Goal: Task Accomplishment & Management: Manage account settings

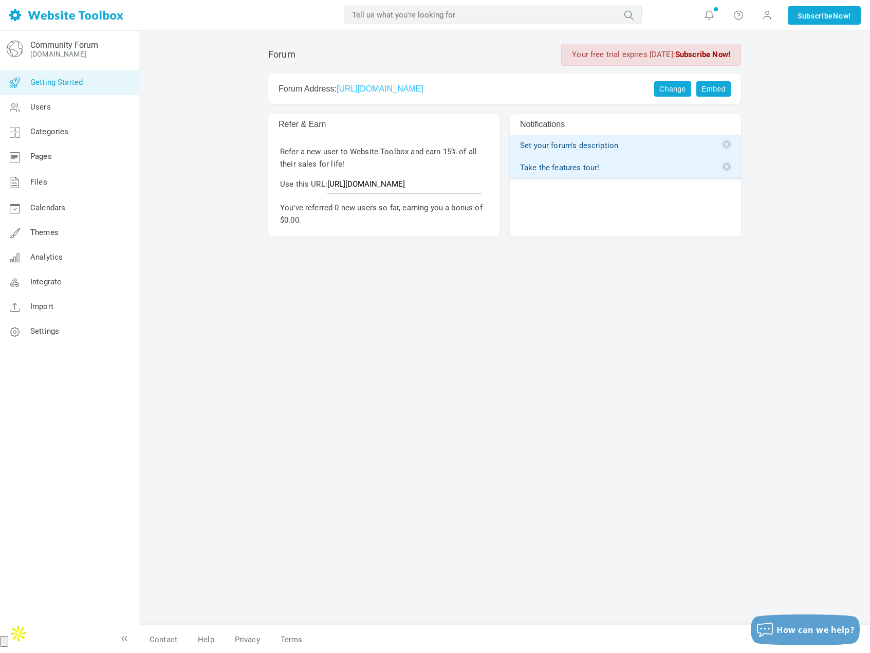
click at [62, 81] on span "Getting Started" at bounding box center [56, 82] width 52 height 9
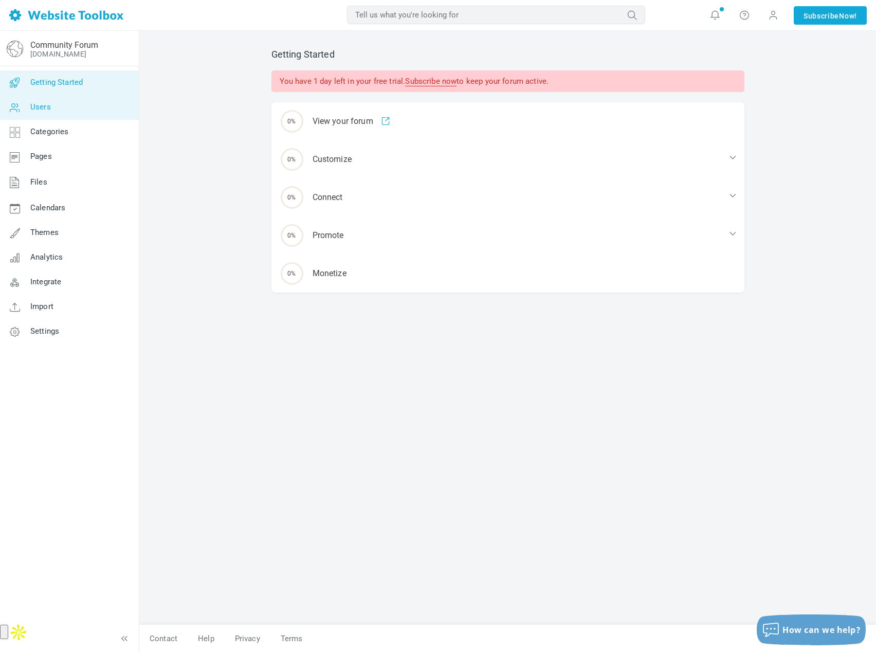
click at [60, 105] on link "Users" at bounding box center [68, 107] width 139 height 25
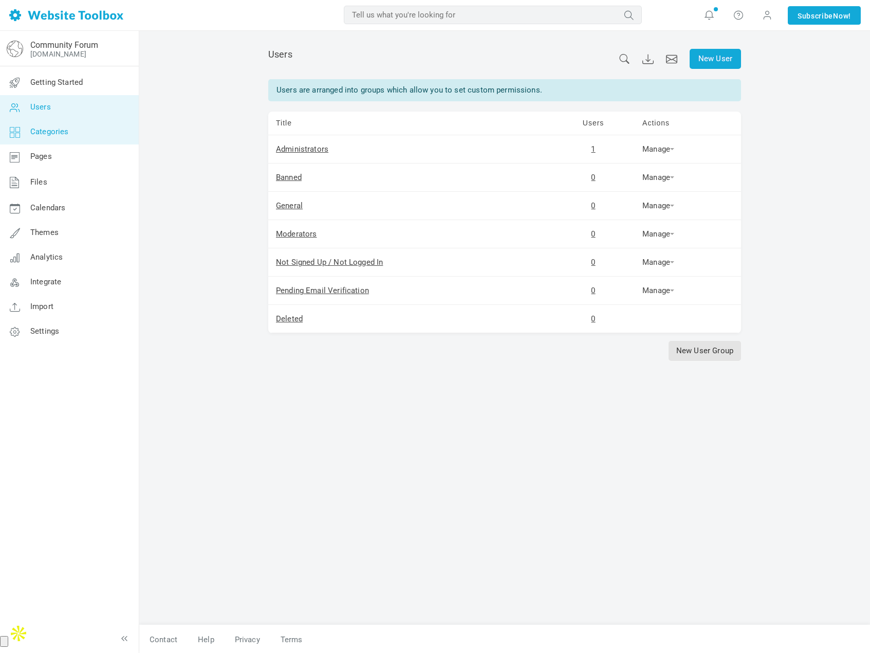
click at [51, 124] on link "Categories" at bounding box center [68, 132] width 139 height 25
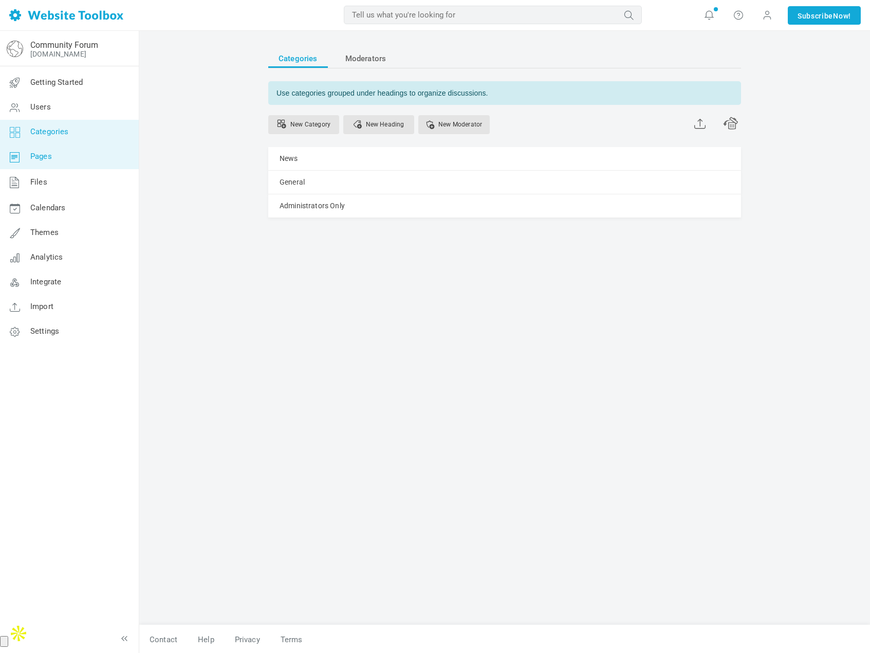
click at [50, 150] on link "Pages" at bounding box center [68, 156] width 139 height 25
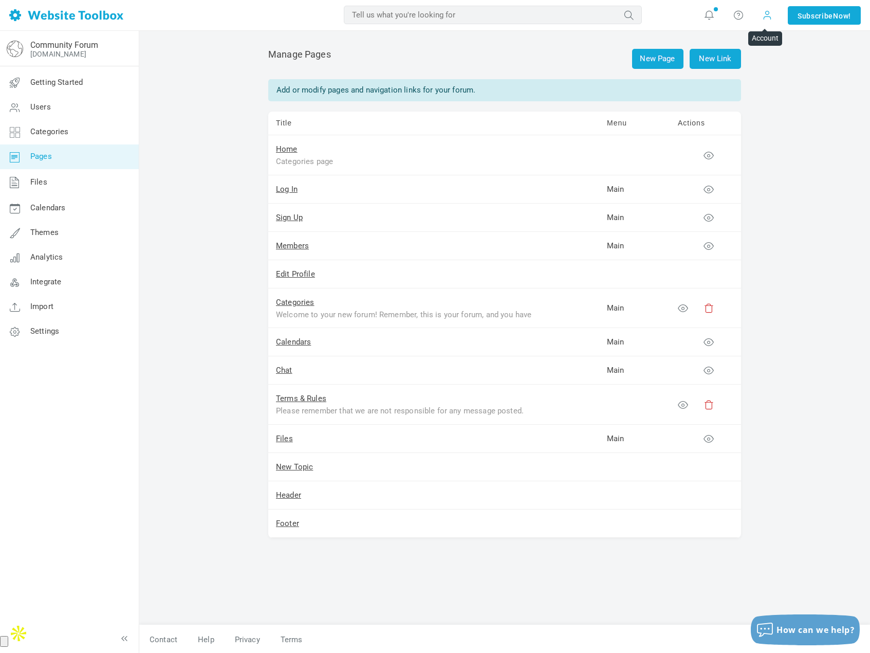
click at [765, 17] on span at bounding box center [767, 14] width 10 height 11
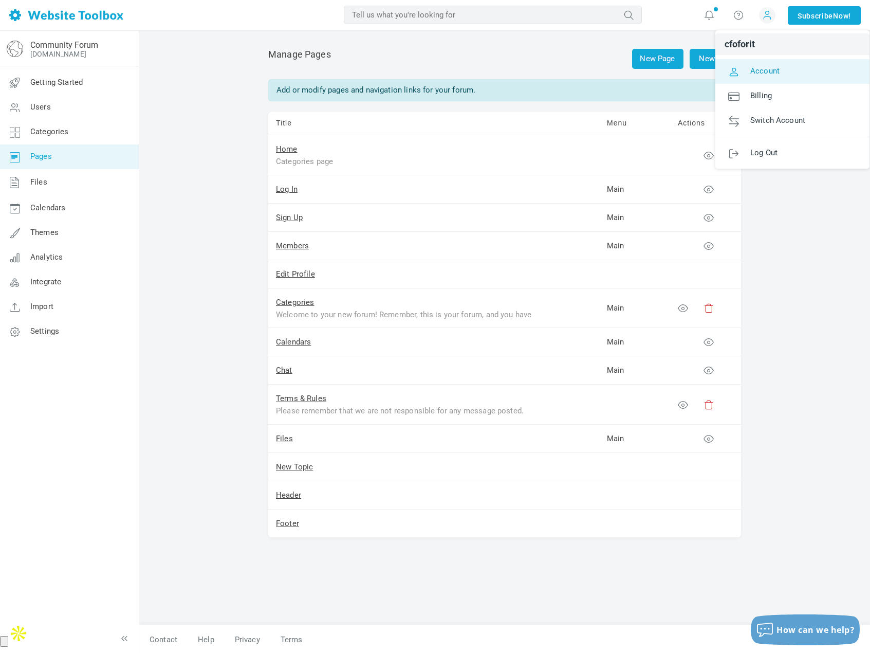
click at [770, 72] on span "Account" at bounding box center [765, 70] width 29 height 9
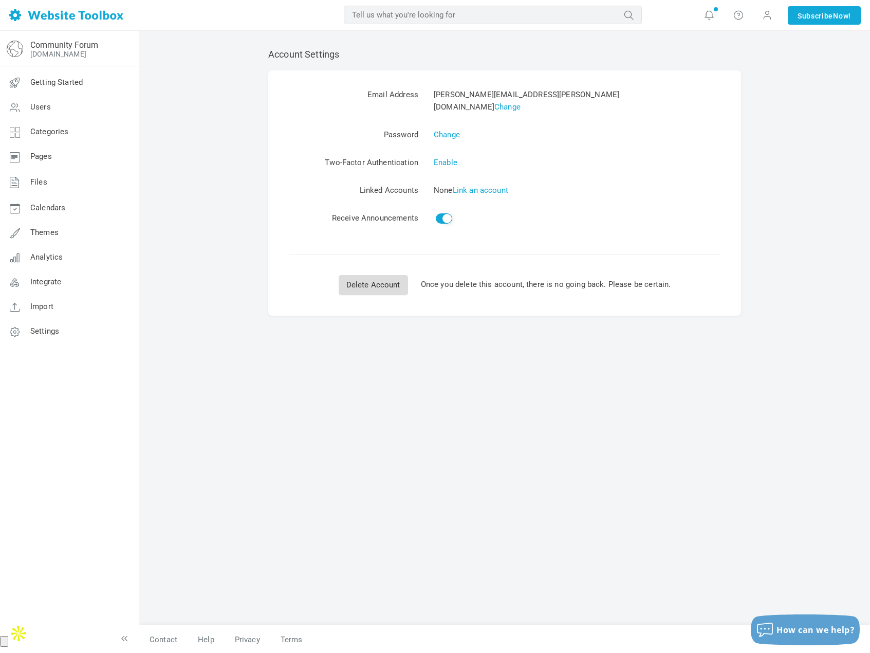
click at [372, 275] on link "Delete Account" at bounding box center [373, 285] width 69 height 20
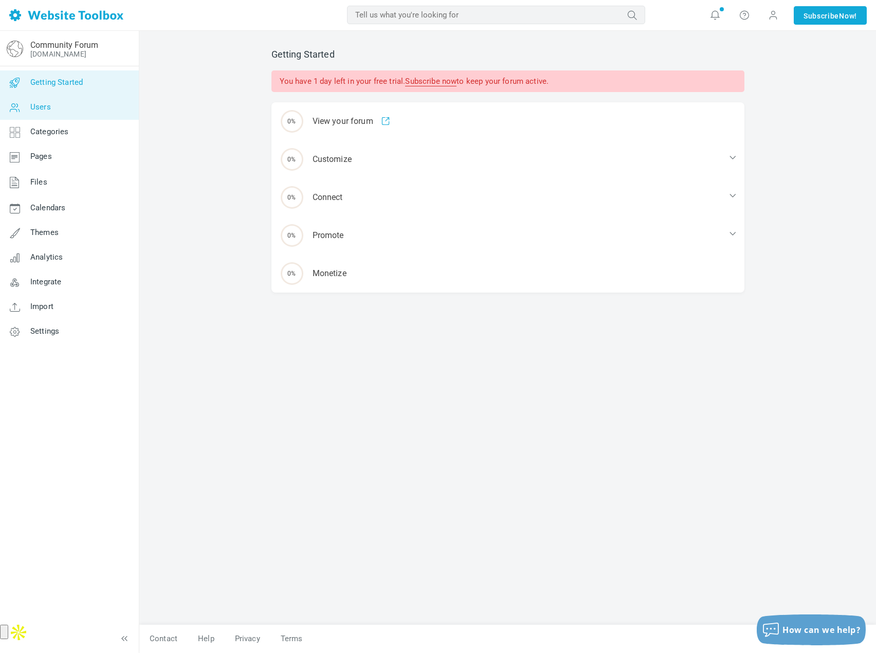
click at [50, 106] on span "Users" at bounding box center [40, 106] width 21 height 9
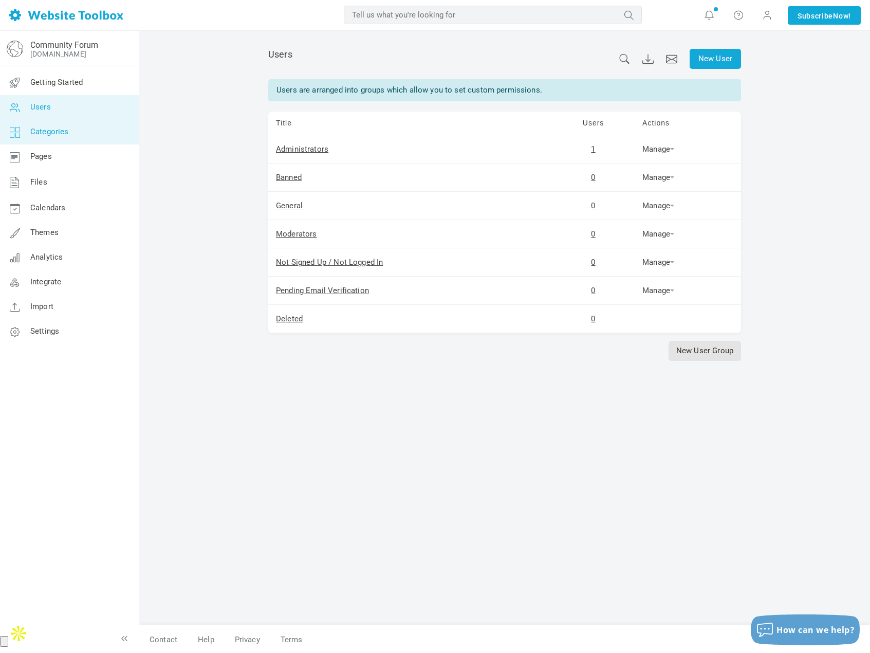
click at [52, 131] on span "Categories" at bounding box center [49, 131] width 39 height 9
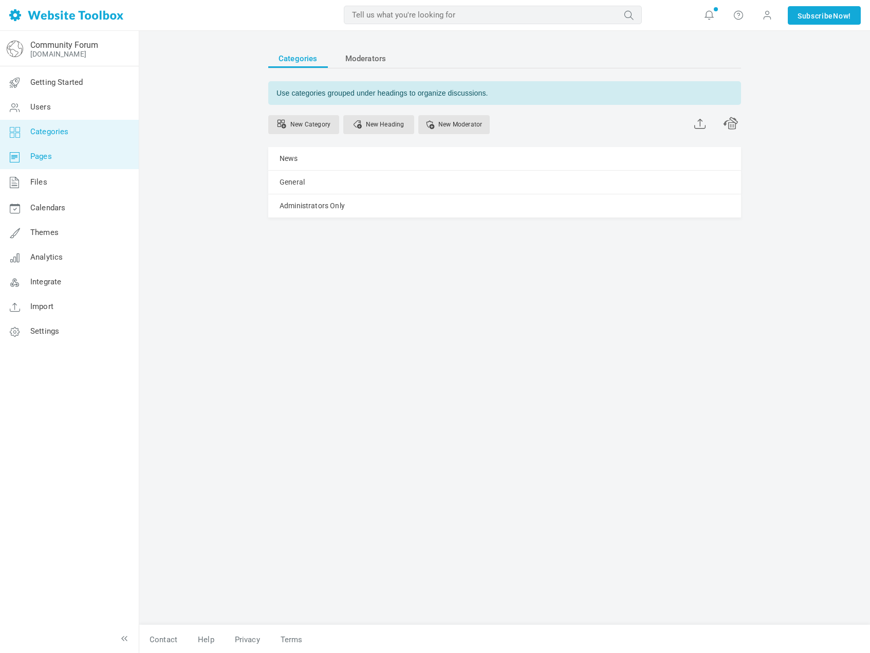
click at [46, 156] on span "Pages" at bounding box center [41, 156] width 22 height 9
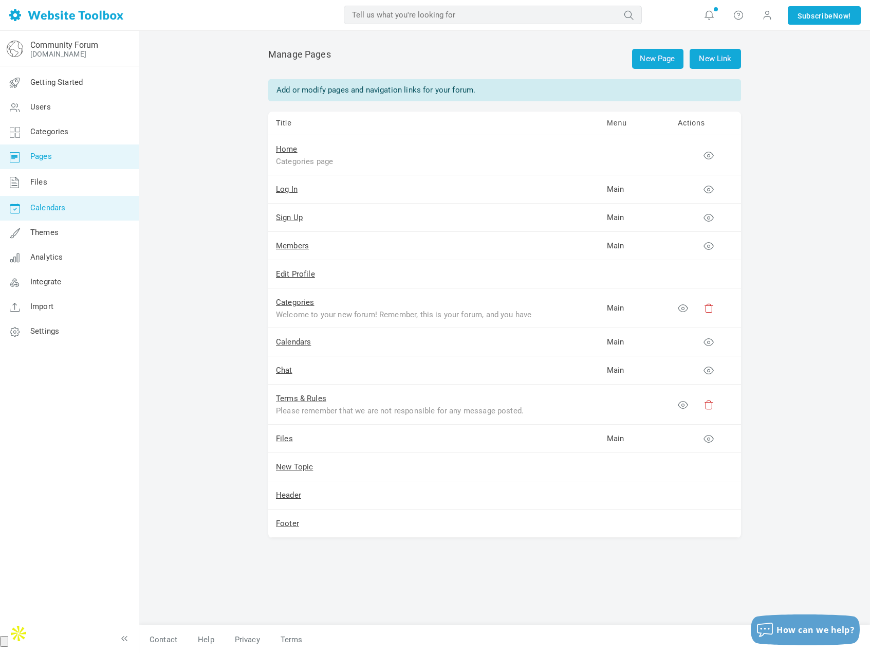
click at [49, 208] on span "Calendars" at bounding box center [47, 207] width 35 height 9
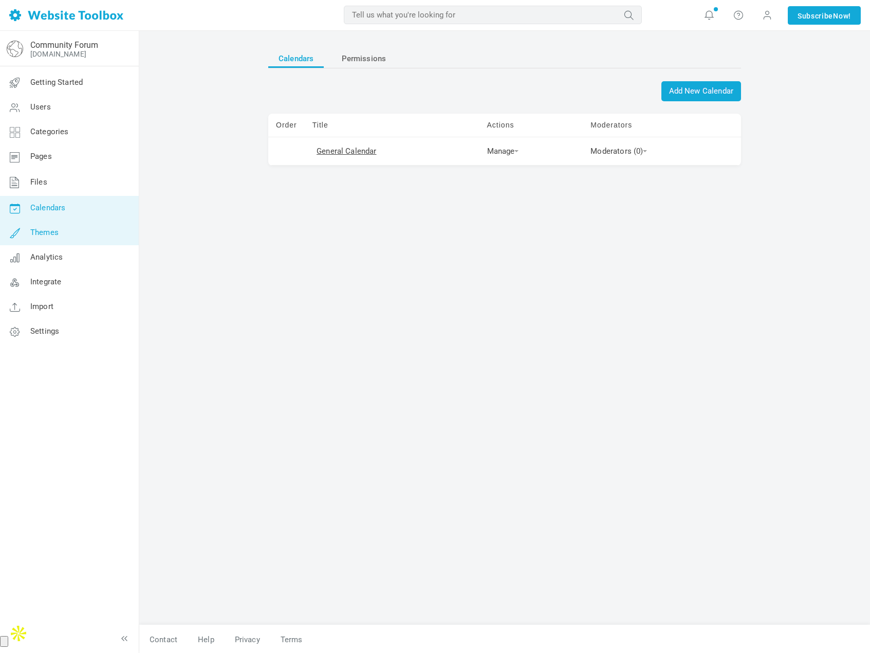
click at [44, 233] on span "Themes" at bounding box center [44, 232] width 28 height 9
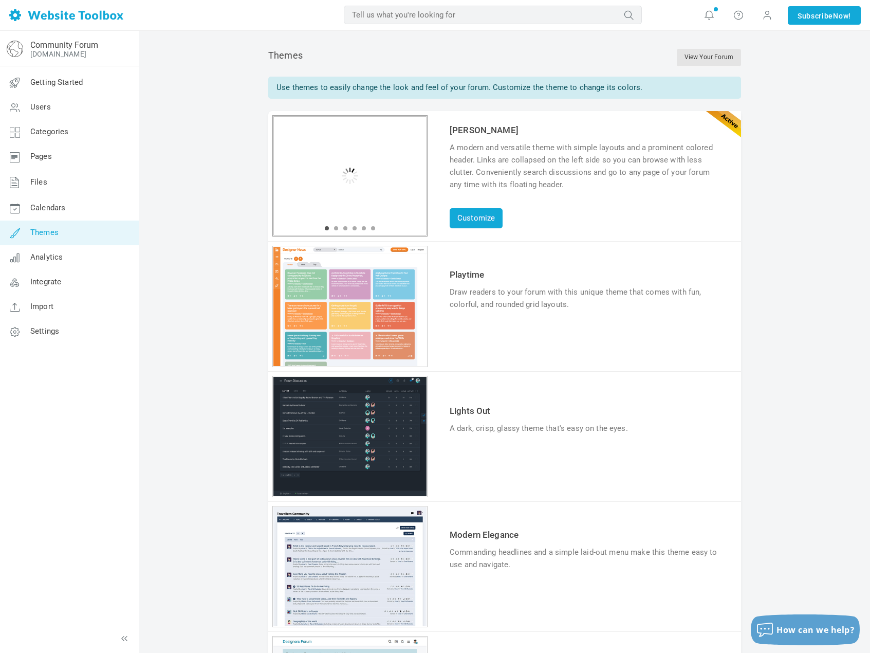
click at [377, 174] on div "1 2 3 4 5 6" at bounding box center [349, 175] width 155 height 121
